Goal: Task Accomplishment & Management: Manage account settings

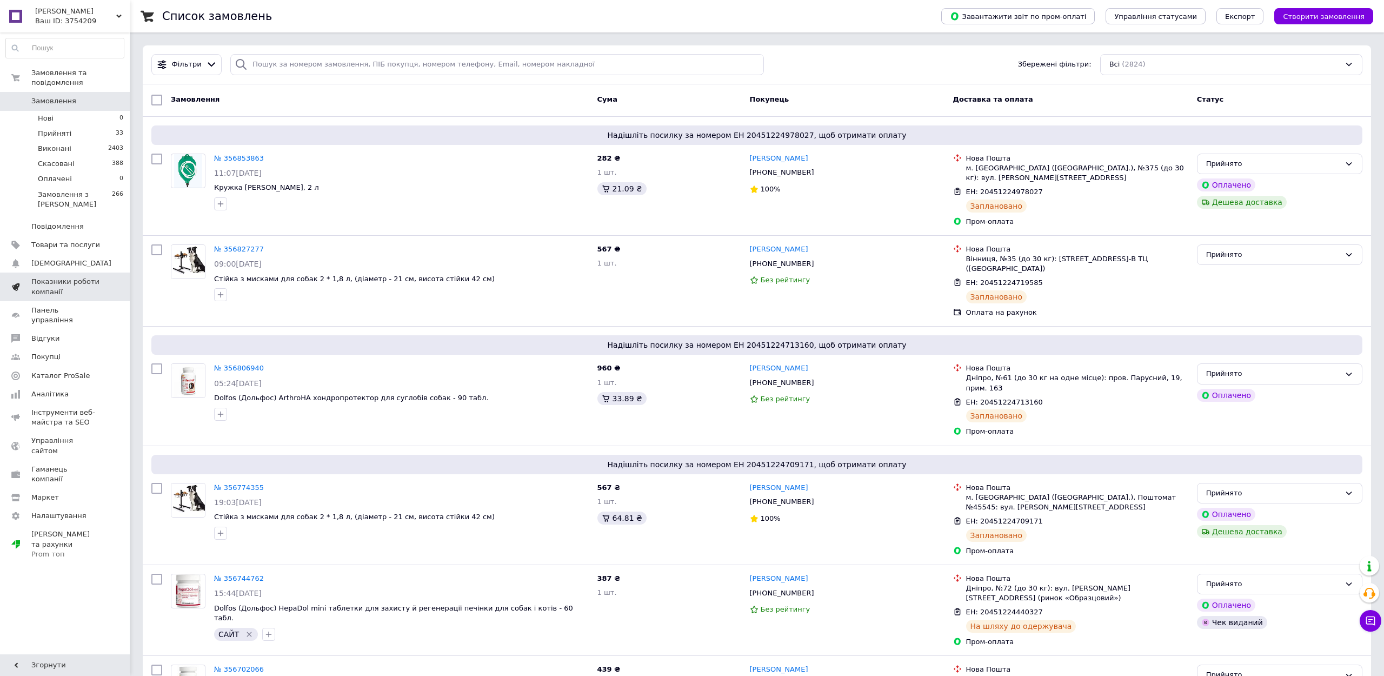
click at [88, 282] on span "Показники роботи компанії" at bounding box center [65, 286] width 69 height 19
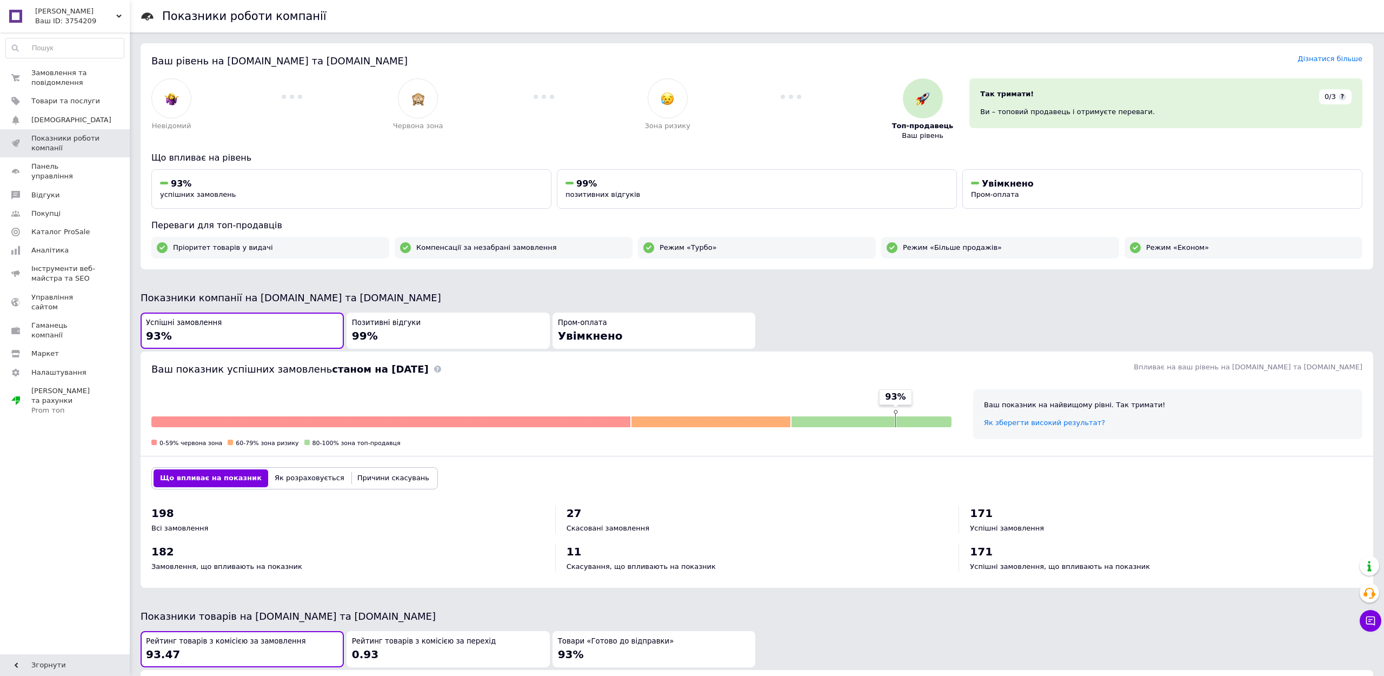
scroll to position [215, 0]
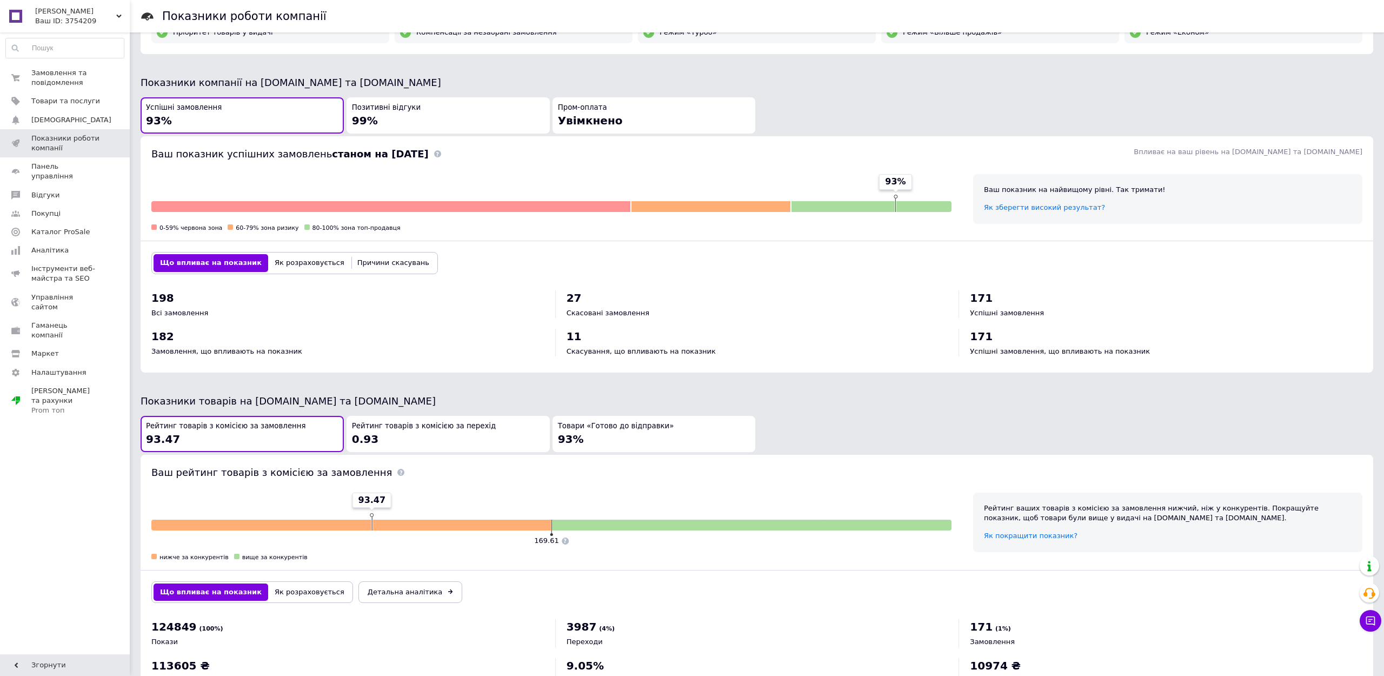
click at [388, 105] on span "Позитивні відгуки" at bounding box center [386, 108] width 69 height 10
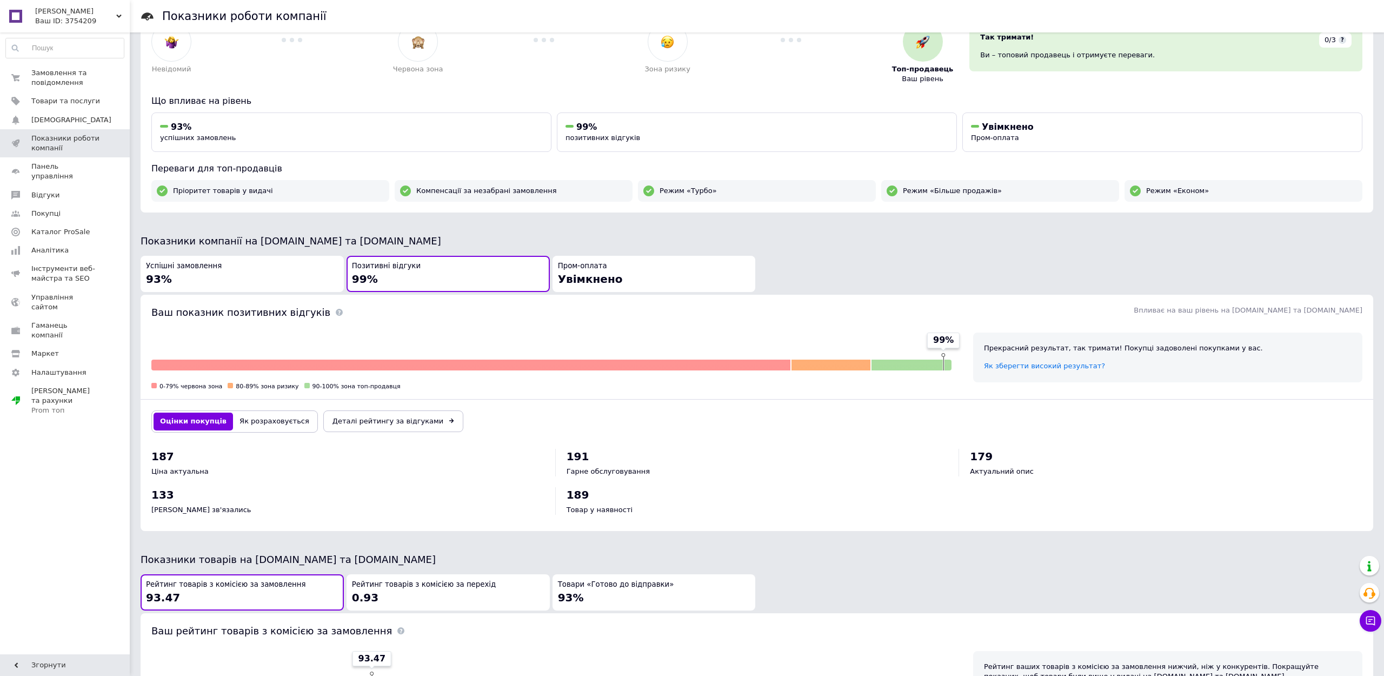
scroll to position [0, 0]
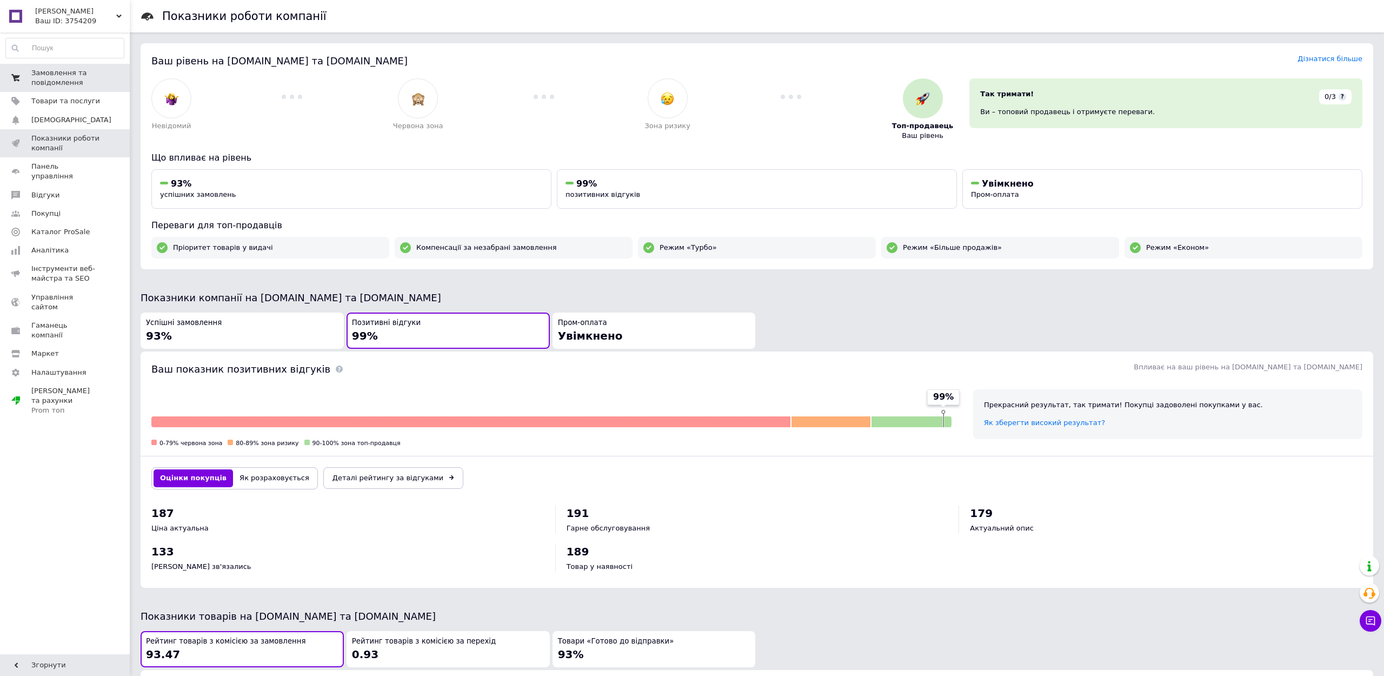
click at [85, 81] on span "Замовлення та повідомлення" at bounding box center [65, 77] width 69 height 19
